Goal: Information Seeking & Learning: Compare options

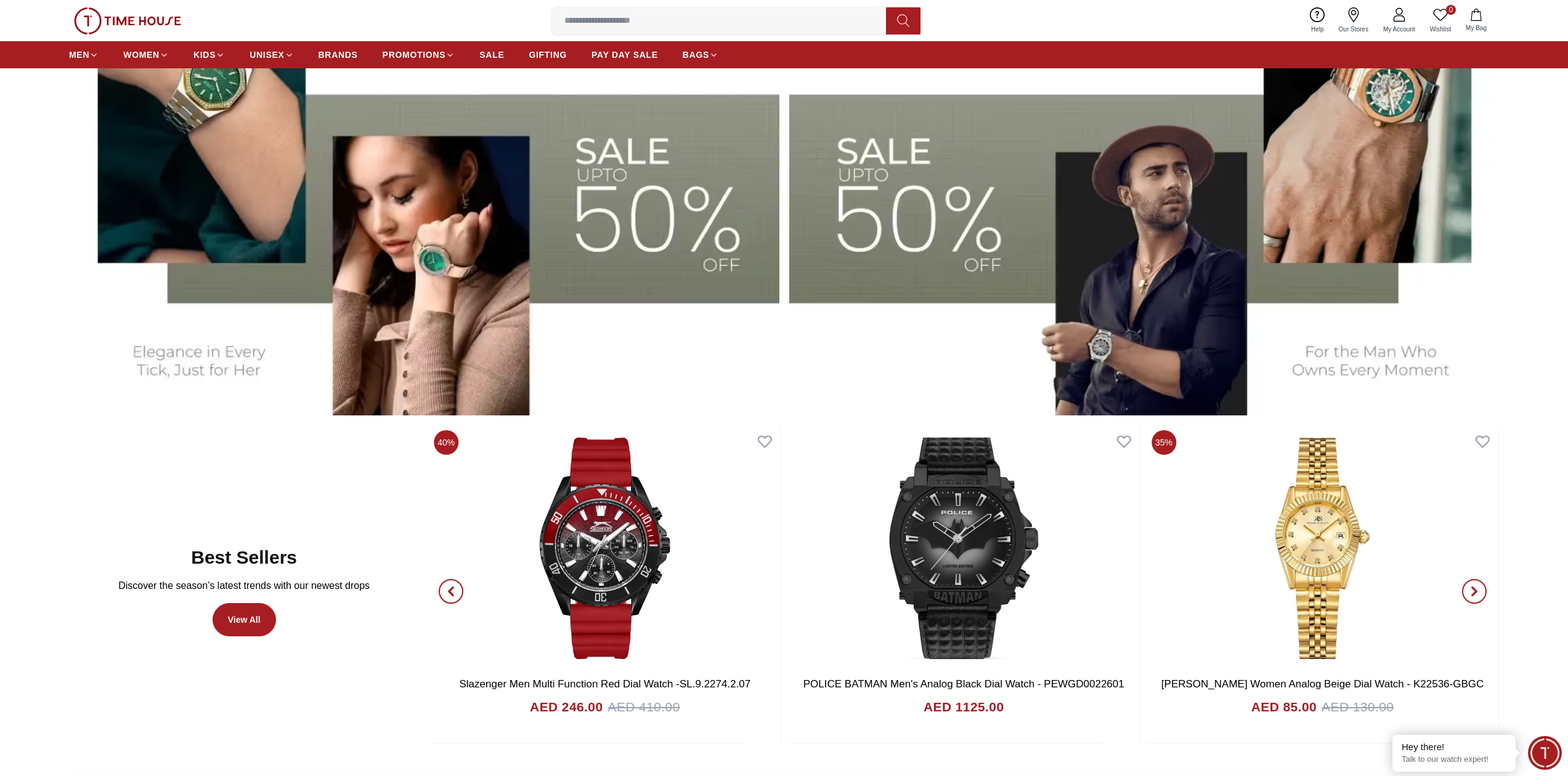
scroll to position [677, 0]
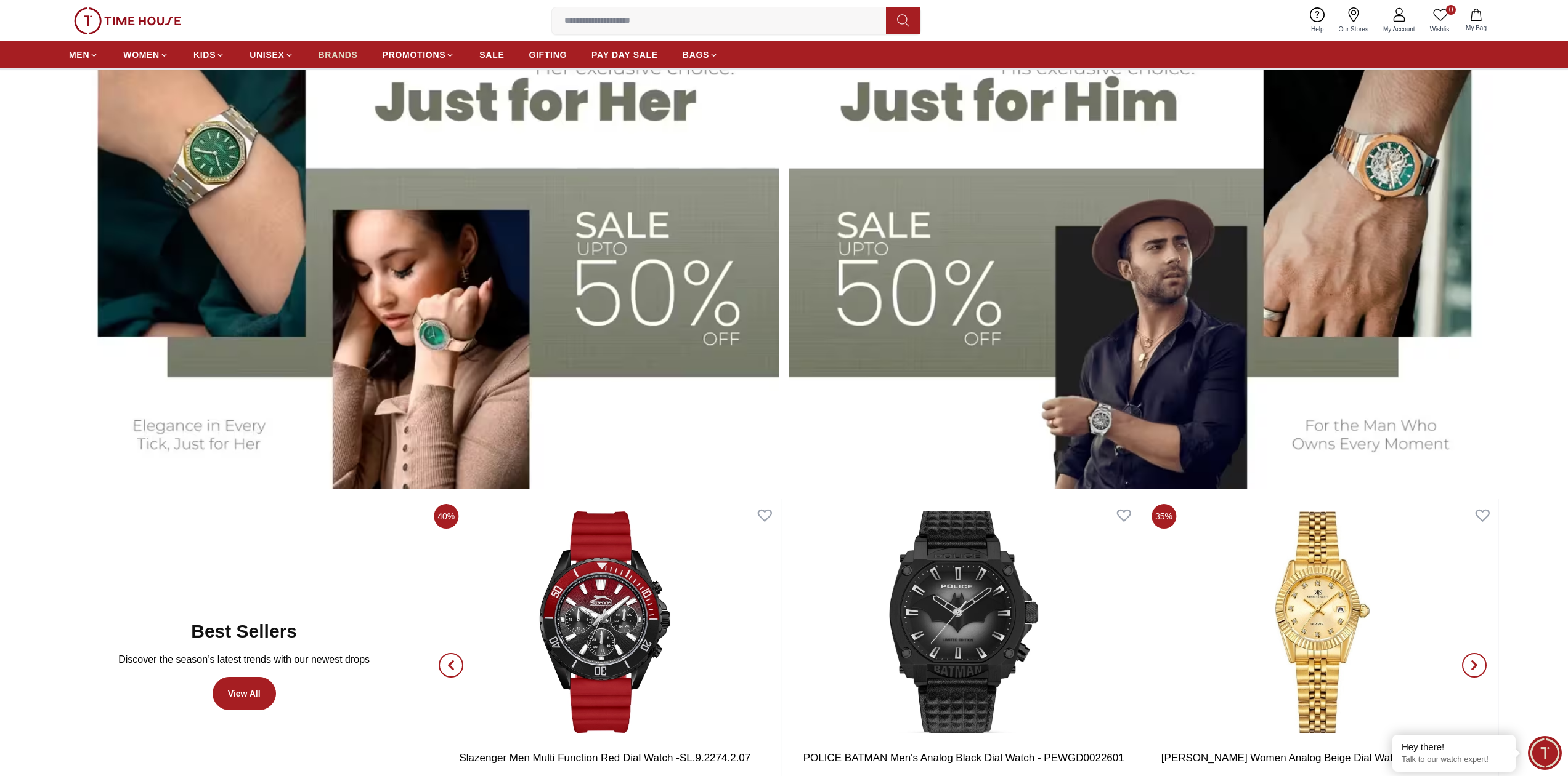
click at [347, 55] on span "BRANDS" at bounding box center [338, 54] width 40 height 12
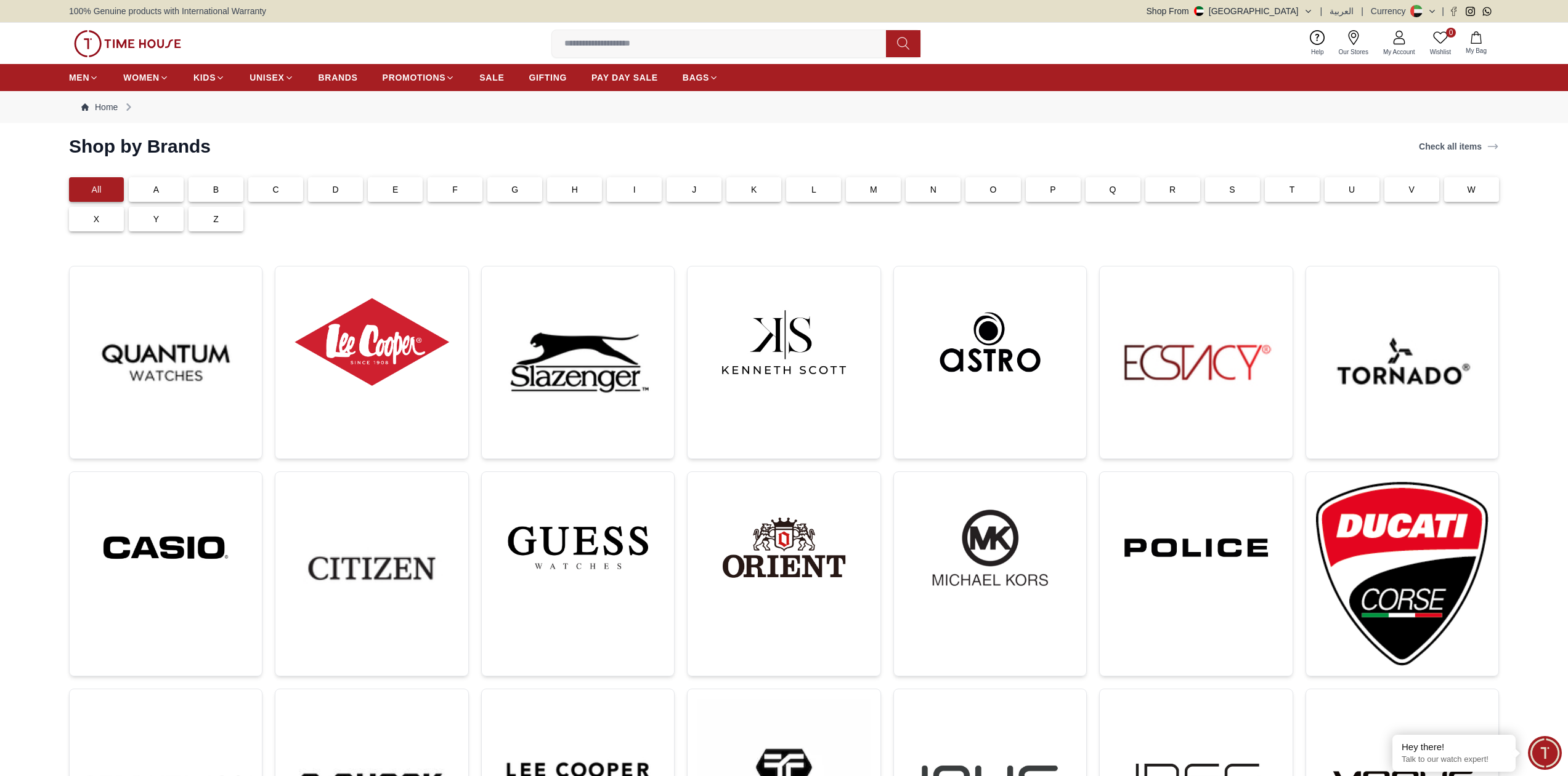
click at [221, 196] on div "B" at bounding box center [216, 189] width 55 height 25
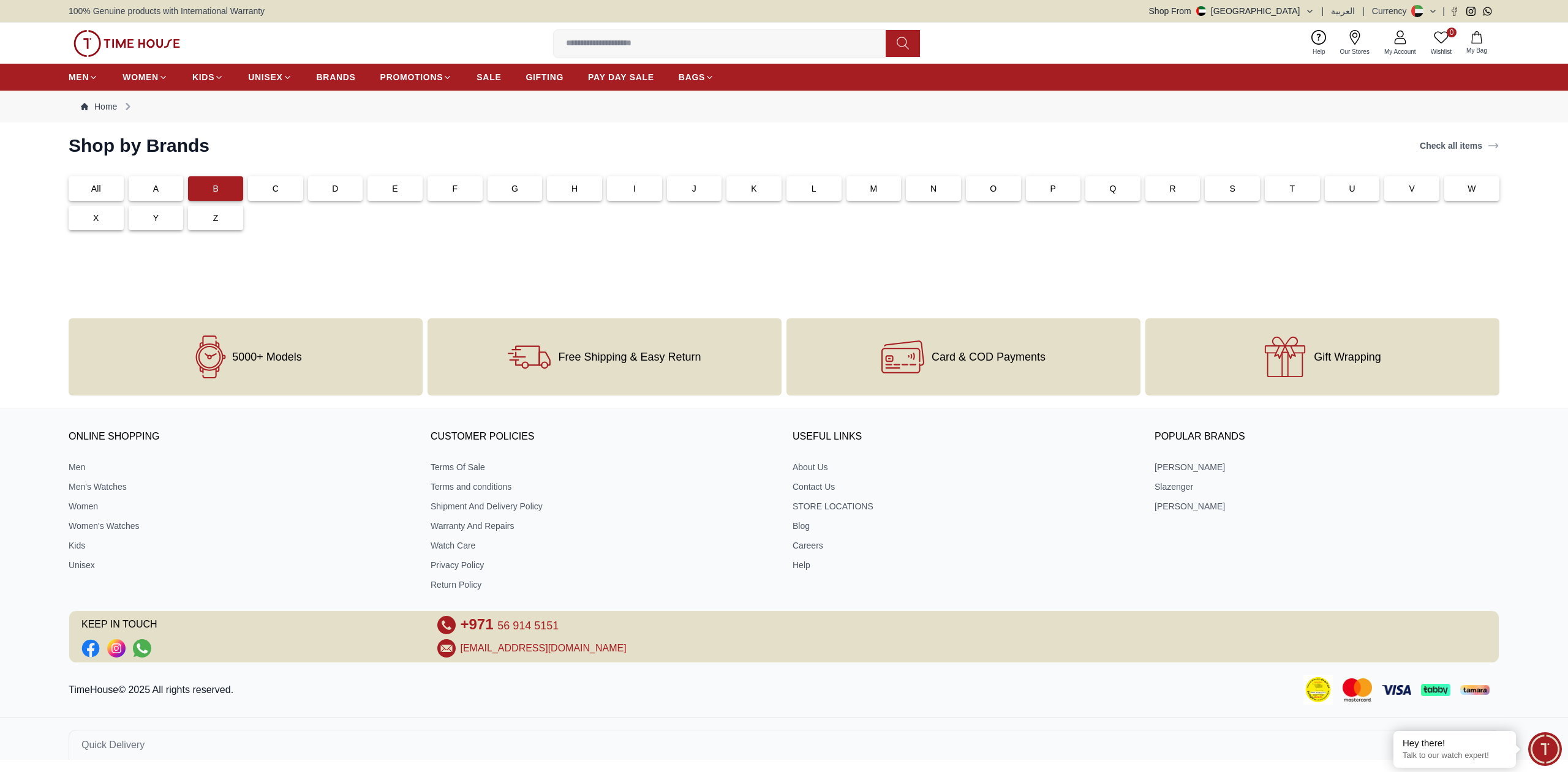
click at [704, 268] on div at bounding box center [784, 276] width 1431 height 54
click at [1481, 150] on link "Check all items" at bounding box center [1461, 146] width 85 height 17
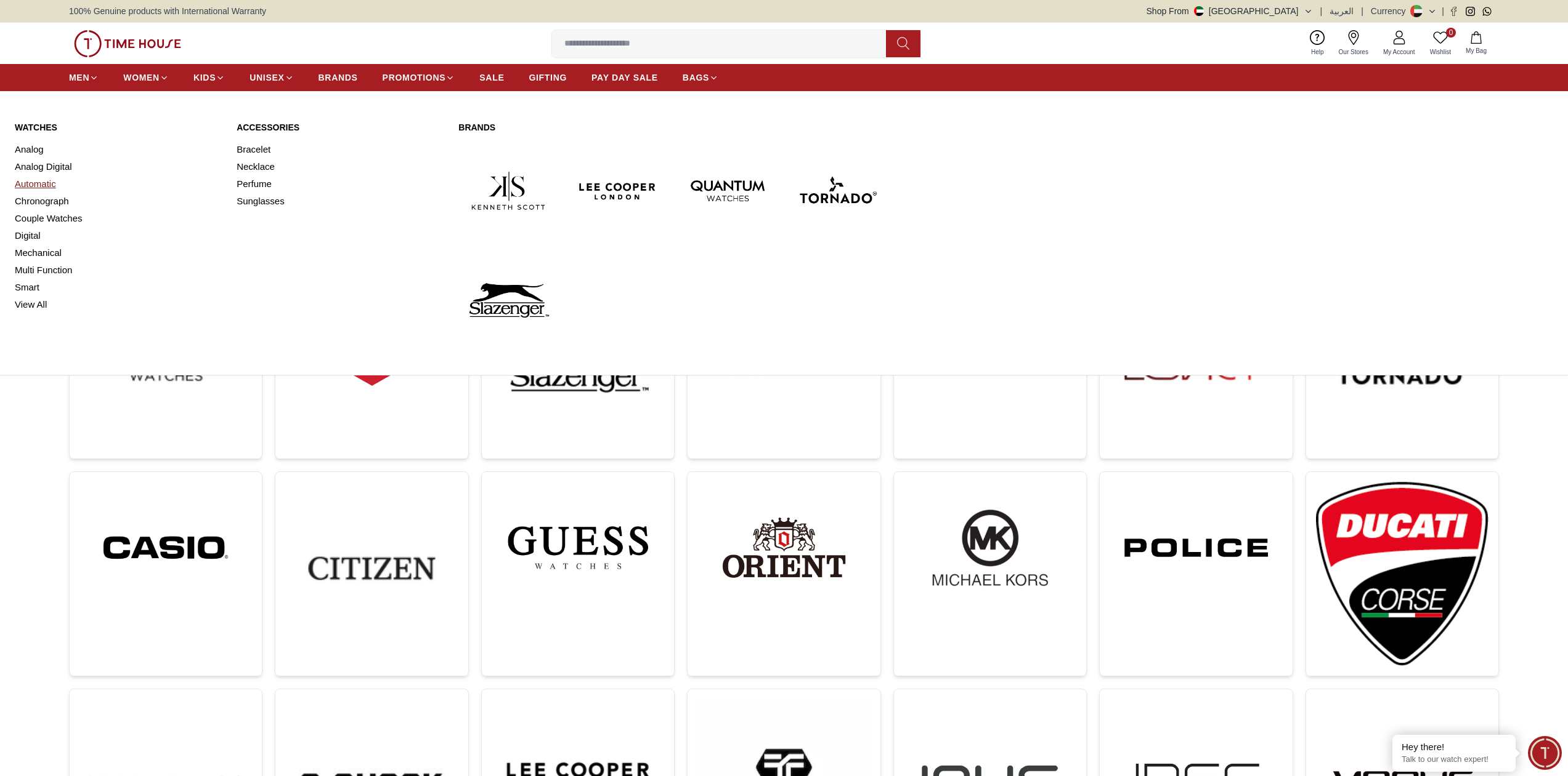
click at [46, 187] on link "Automatic" at bounding box center [119, 184] width 207 height 17
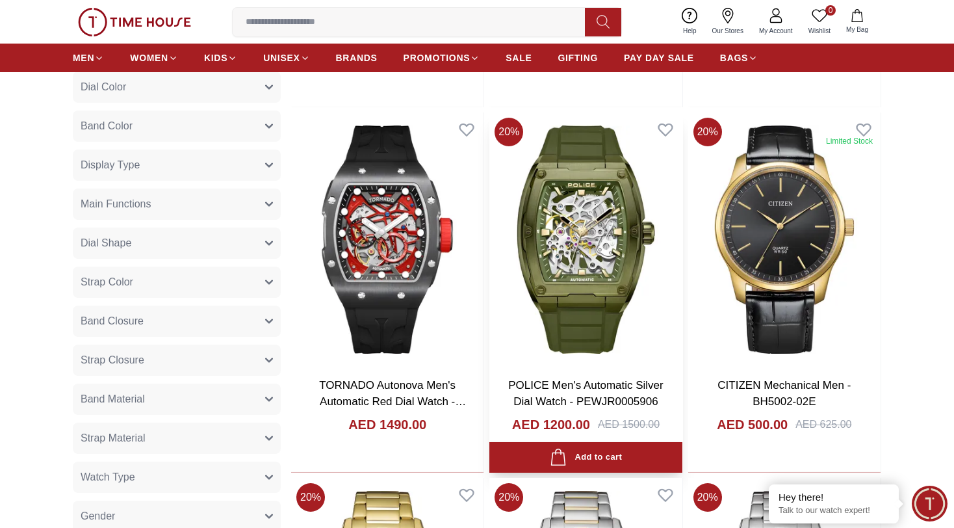
scroll to position [520, 0]
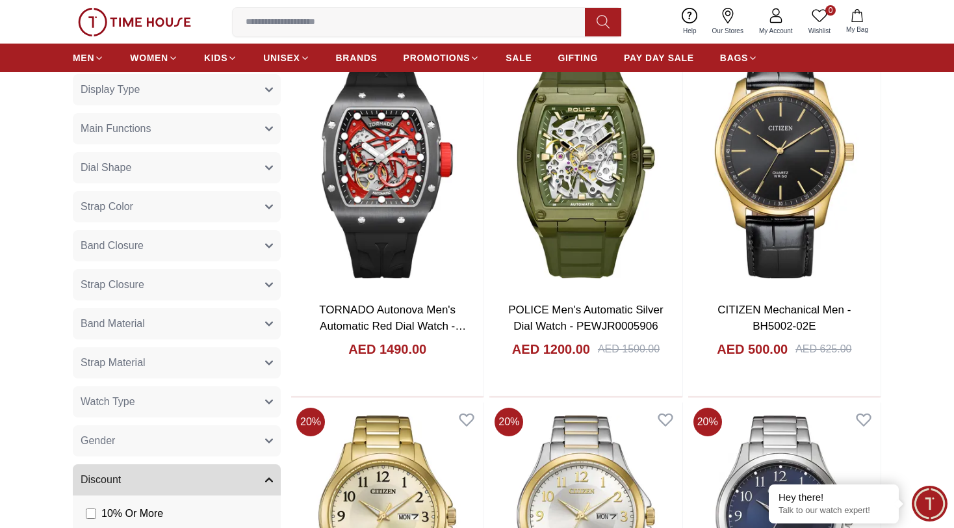
click at [268, 246] on icon "button" at bounding box center [269, 245] width 6 height 3
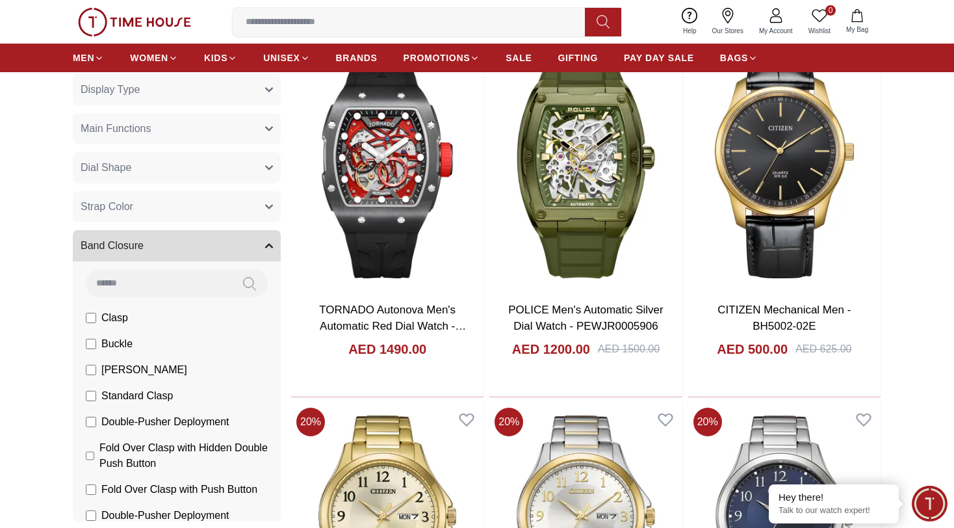
scroll to position [0, 0]
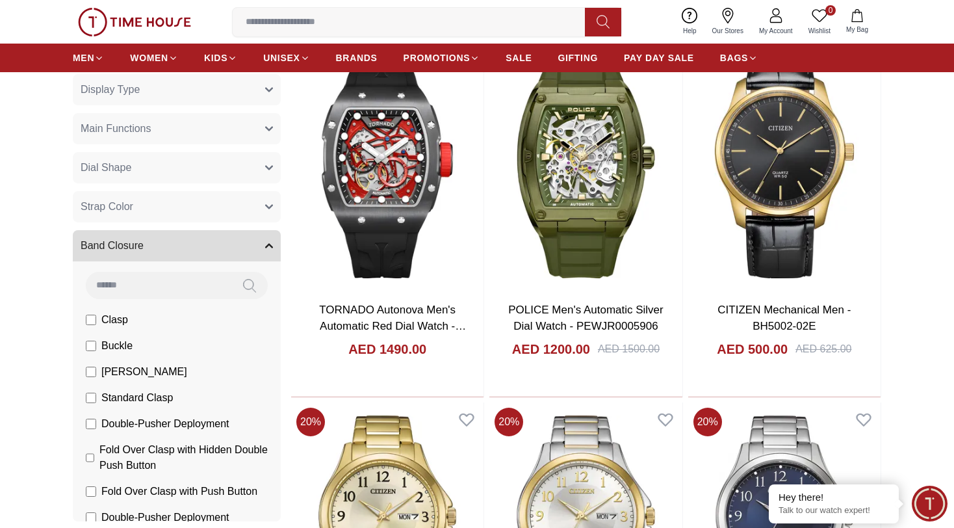
click at [270, 237] on button "Band Closure" at bounding box center [177, 245] width 208 height 31
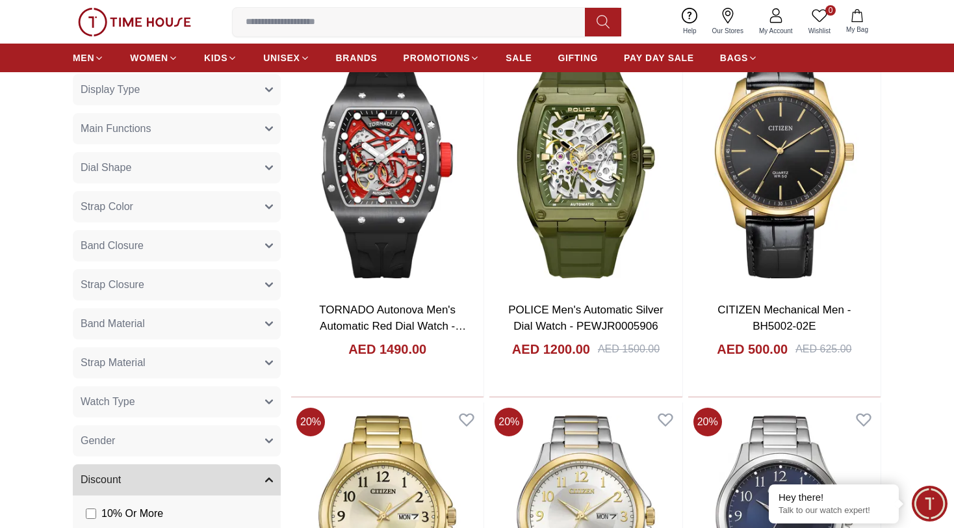
click at [266, 405] on button "Watch Type" at bounding box center [177, 401] width 208 height 31
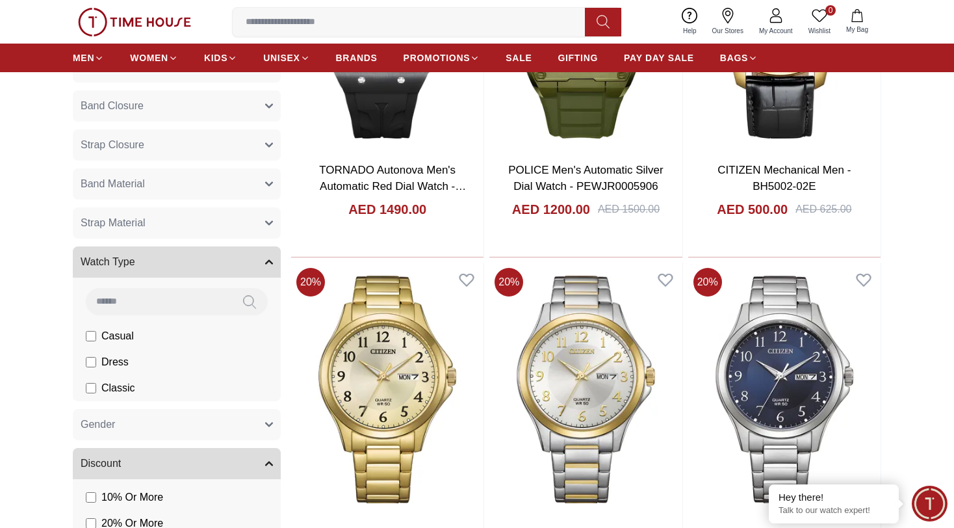
scroll to position [585, 0]
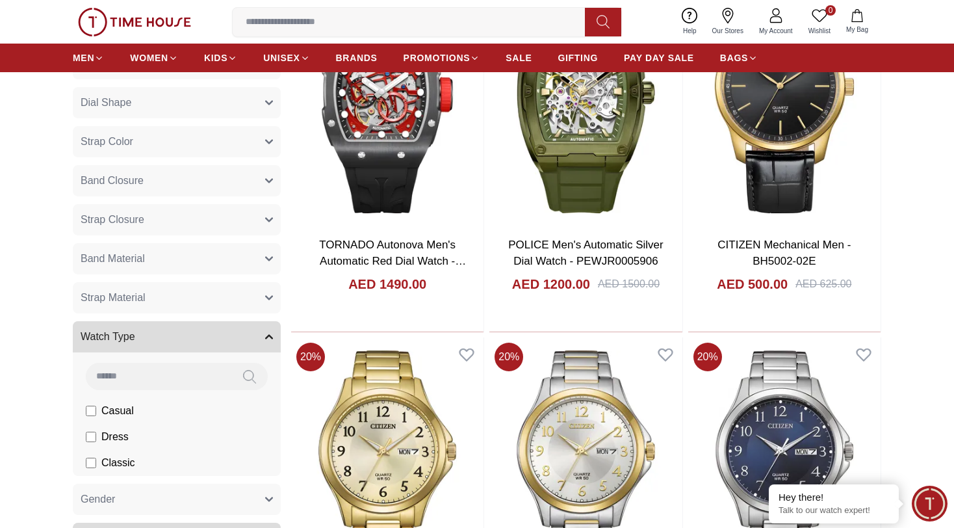
click at [262, 338] on button "Watch Type" at bounding box center [177, 336] width 208 height 31
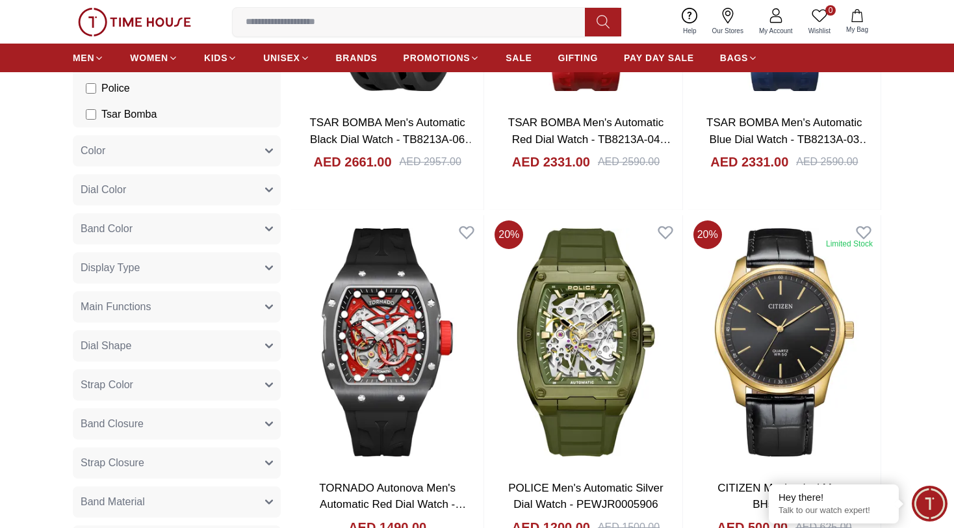
scroll to position [325, 0]
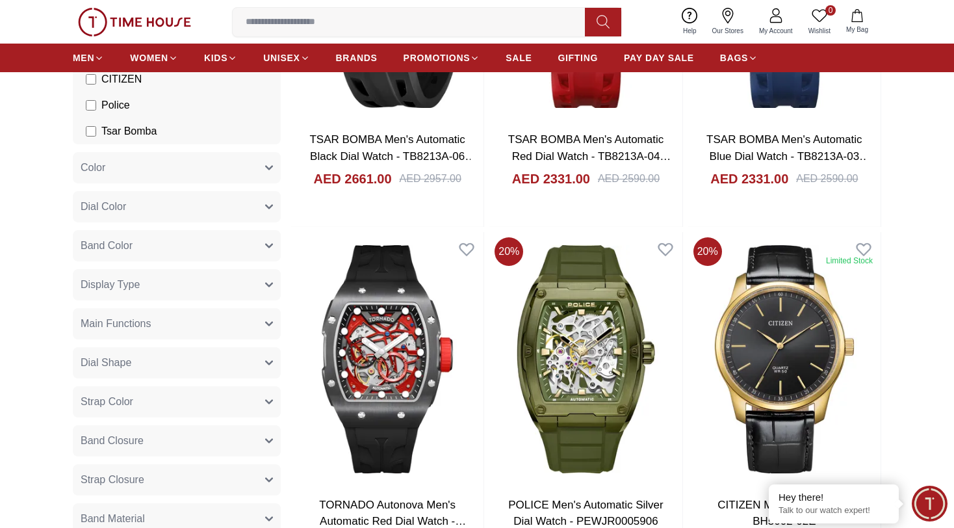
click at [266, 407] on button "Strap Color" at bounding box center [177, 401] width 208 height 31
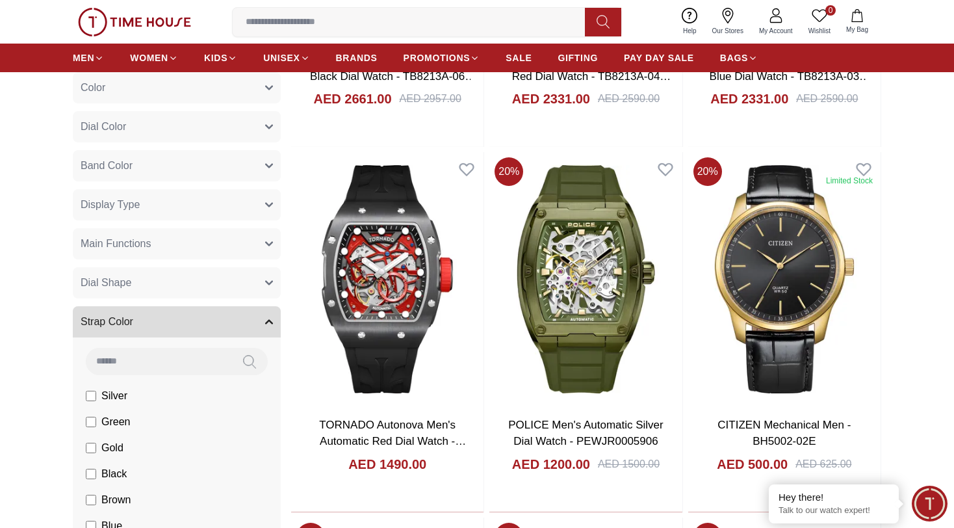
scroll to position [390, 0]
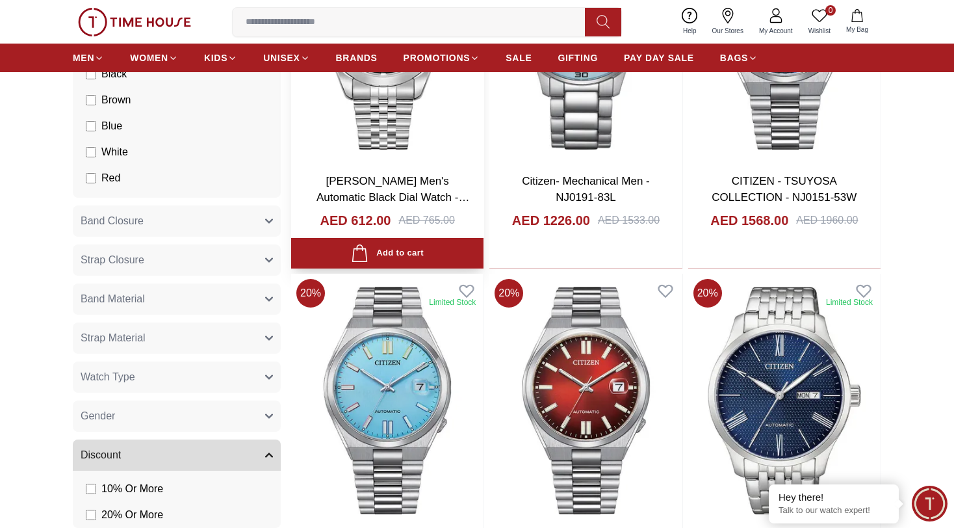
scroll to position [650, 0]
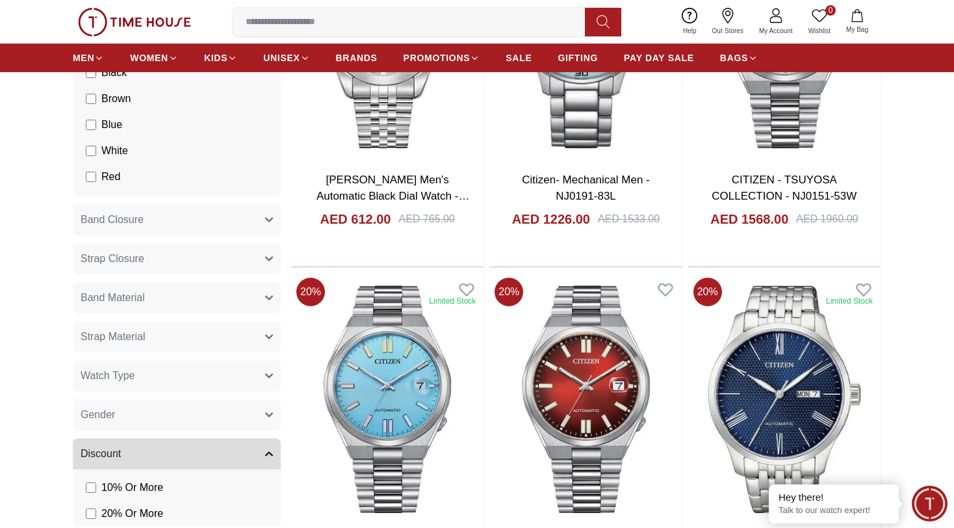
click at [259, 296] on button "Band Material" at bounding box center [177, 297] width 208 height 31
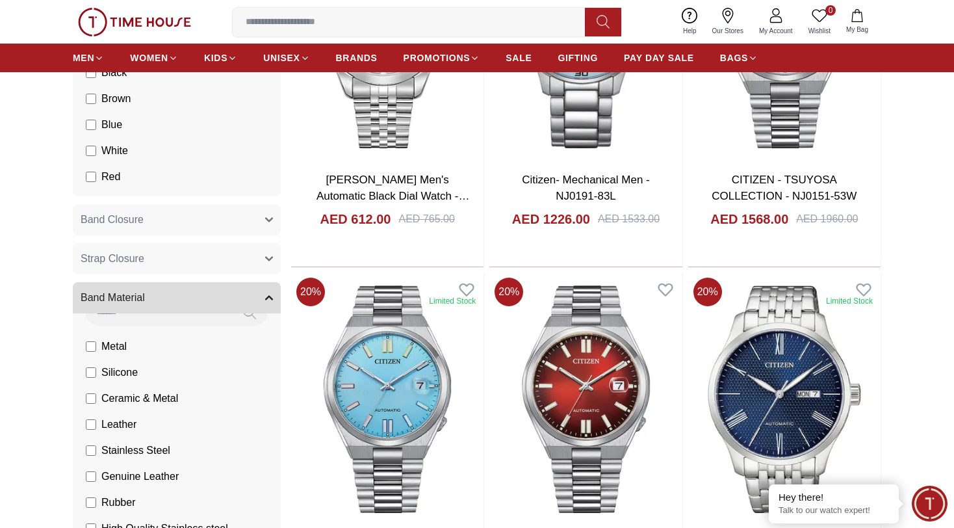
scroll to position [45, 0]
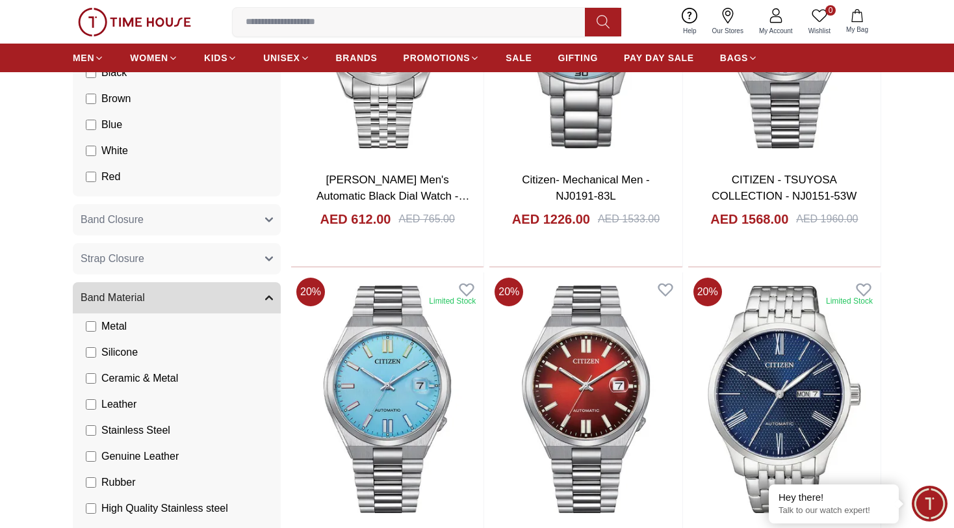
click at [0, 0] on label "Stainless Steel" at bounding box center [0, 0] width 0 height 0
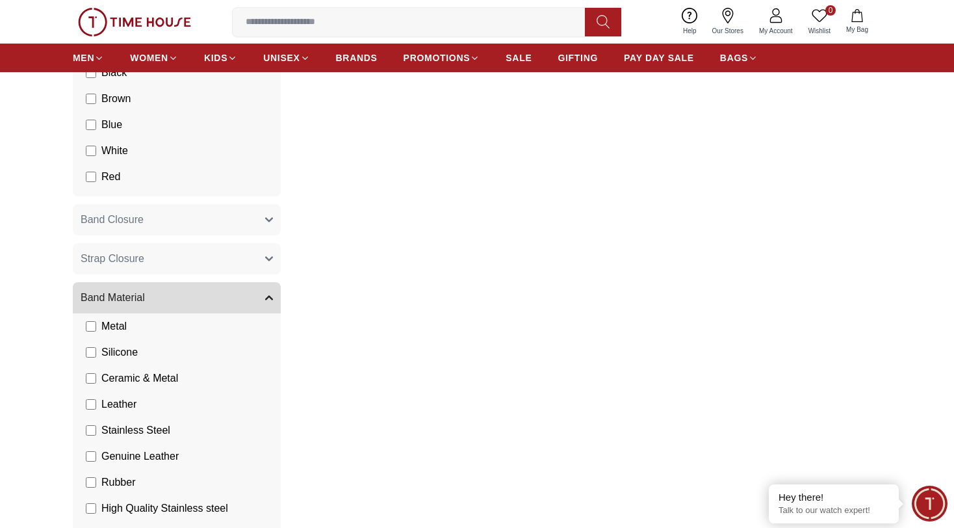
scroll to position [624, 0]
click at [266, 300] on icon "button" at bounding box center [269, 298] width 8 height 8
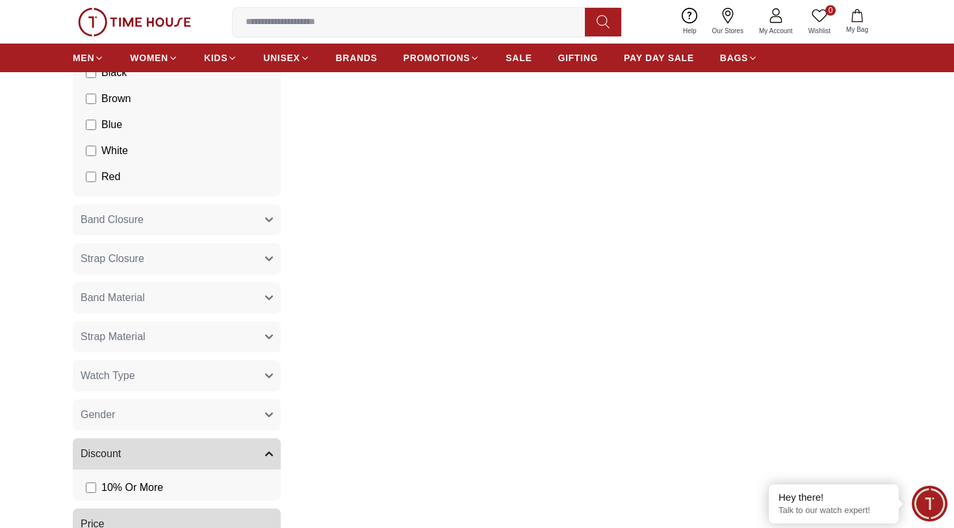
click at [270, 415] on icon "button" at bounding box center [269, 414] width 6 height 3
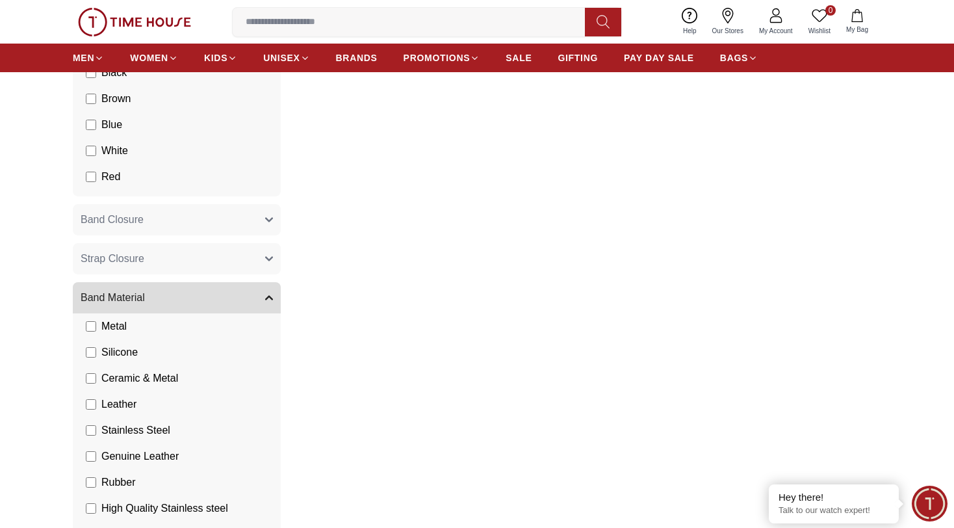
click at [244, 301] on button "Band Material" at bounding box center [177, 297] width 208 height 31
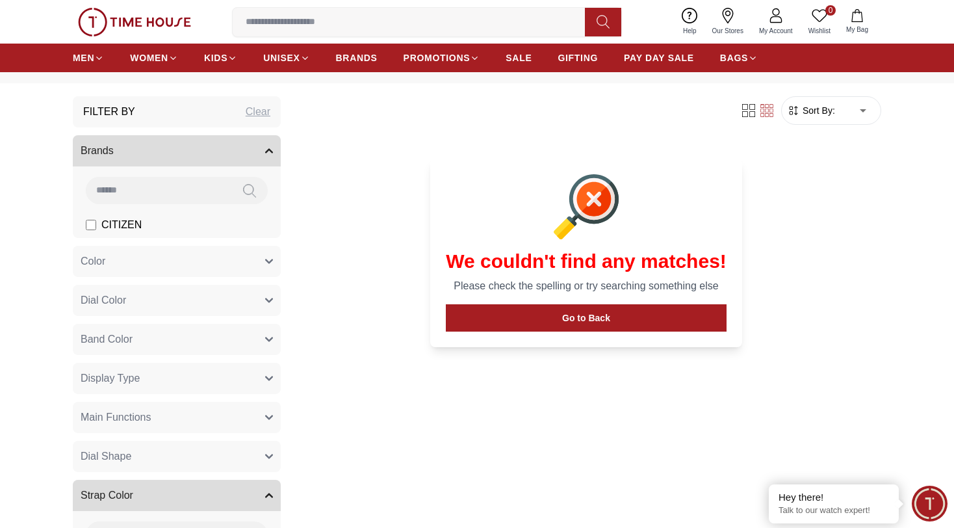
scroll to position [195, 0]
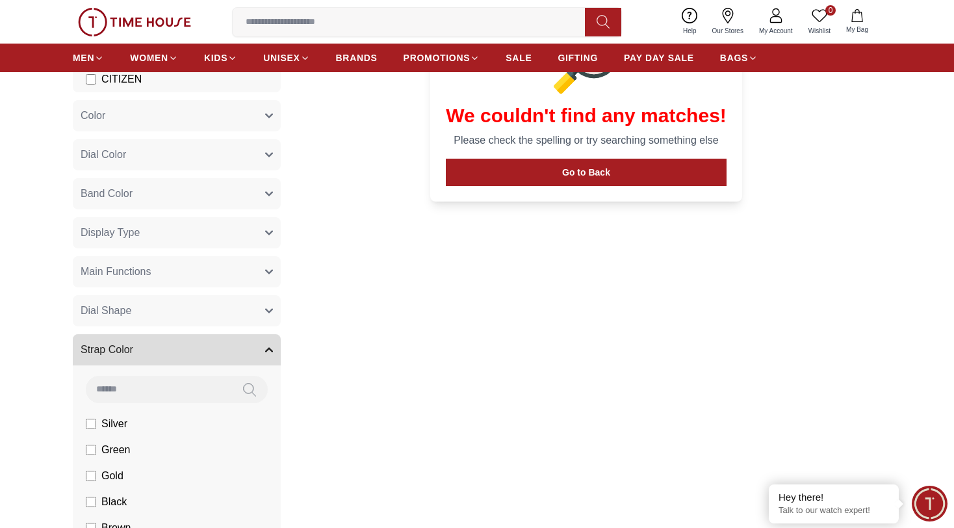
scroll to position [624, 0]
